Goal: Transaction & Acquisition: Obtain resource

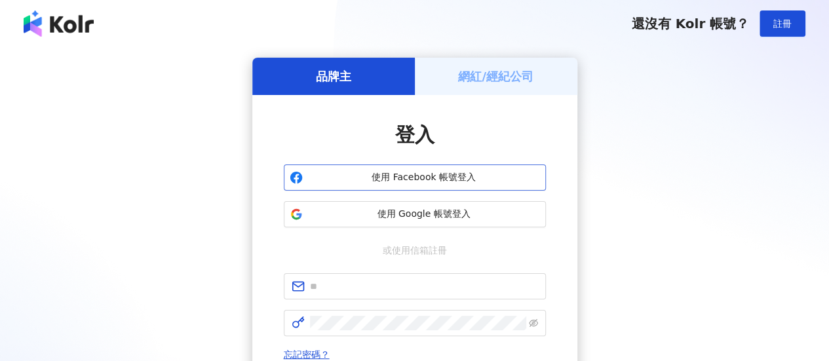
click at [438, 172] on span "使用 Facebook 帳號登入" at bounding box center [424, 177] width 232 height 13
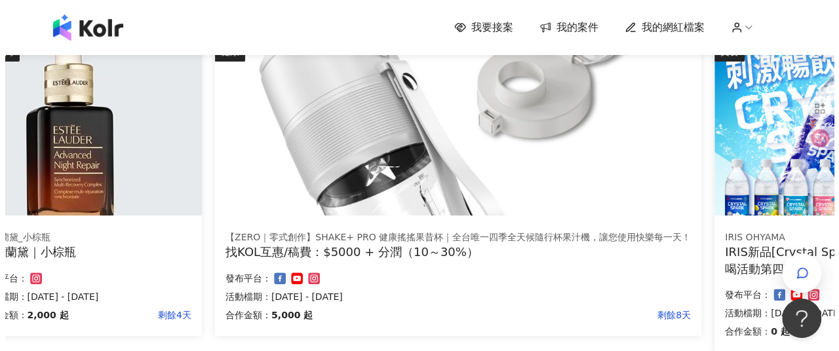
scroll to position [462, 88]
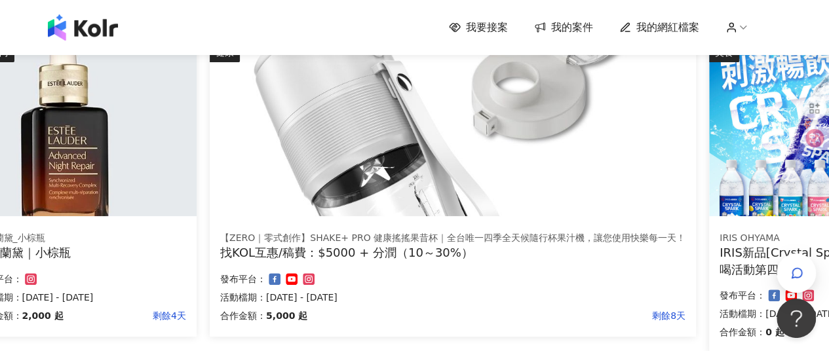
click at [743, 182] on img at bounding box center [824, 130] width 231 height 174
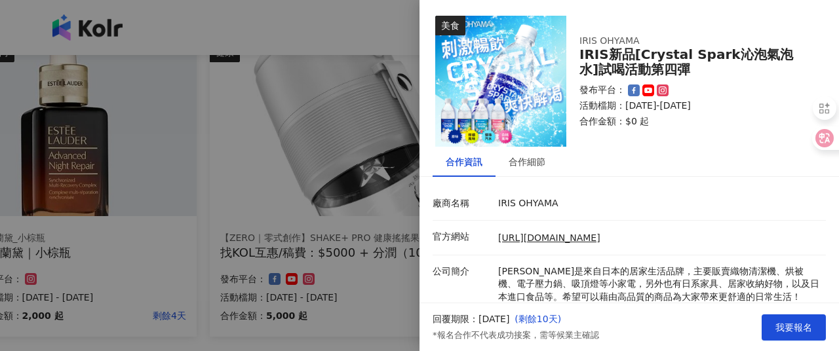
scroll to position [123, 0]
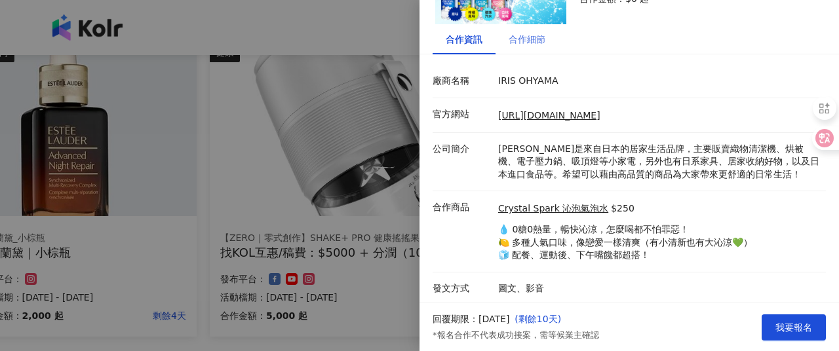
click at [528, 52] on div "合作細節" at bounding box center [526, 39] width 63 height 30
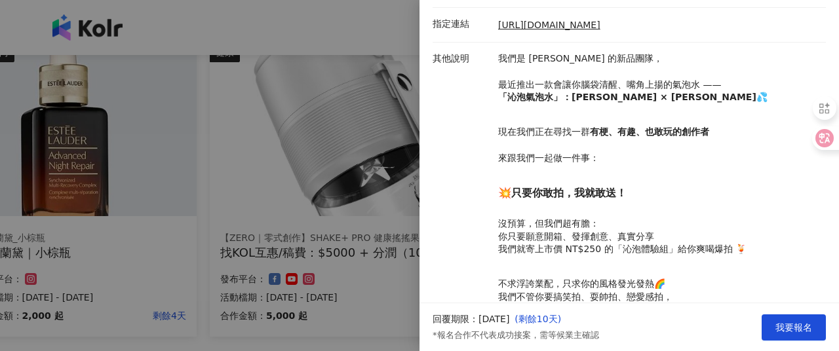
scroll to position [478, 0]
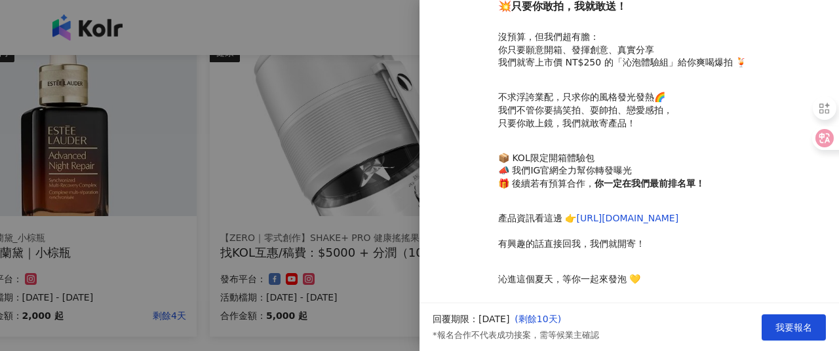
click at [488, 74] on div "其他說明 我們是 [PERSON_NAME] 的新品團隊， 最近推出一款會讓你腦袋清醒、嘴角上揚的氣泡水 —— 「沁泡氣泡水」：小清新 × 大沁涼 💦 現在我…" at bounding box center [625, 87] width 393 height 442
click at [412, 106] on div at bounding box center [419, 175] width 839 height 351
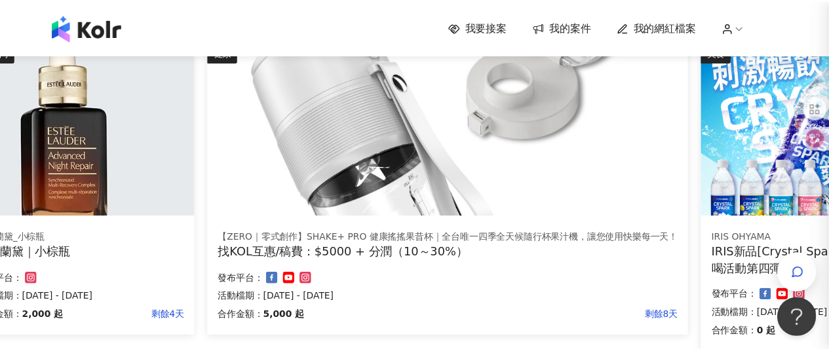
scroll to position [0, 0]
